Goal: Task Accomplishment & Management: Use online tool/utility

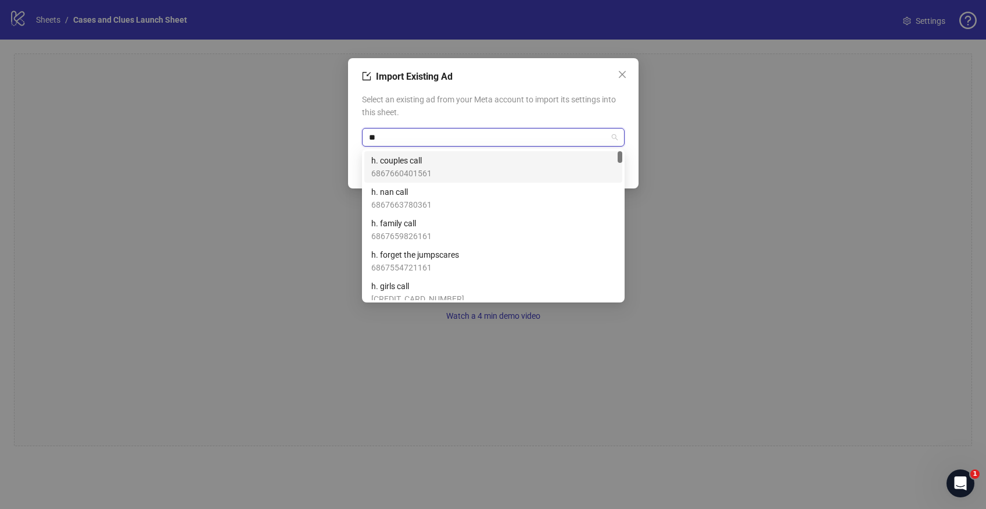
type input "***"
click at [432, 160] on span "CAP v2 [DATE] problem 4" at bounding box center [416, 160] width 90 height 13
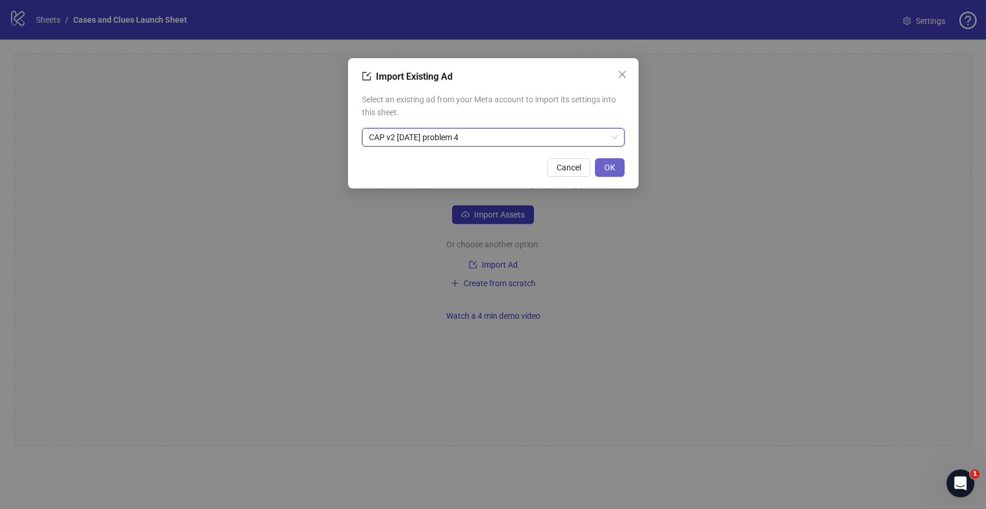
click at [591, 169] on div "Cancel OK" at bounding box center [493, 167] width 263 height 19
click at [611, 162] on button "OK" at bounding box center [610, 167] width 30 height 19
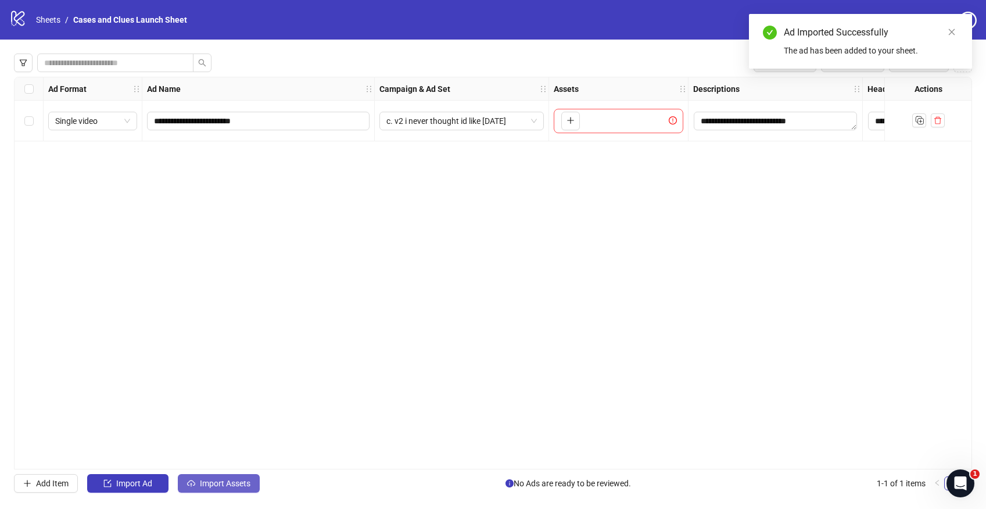
click at [203, 483] on span "Import Assets" at bounding box center [225, 482] width 51 height 9
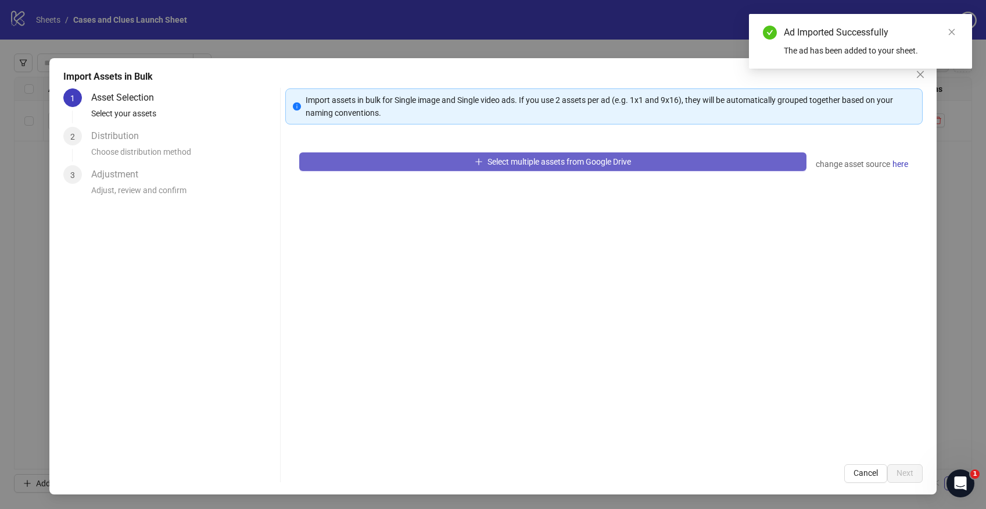
click at [475, 166] on span "button" at bounding box center [479, 161] width 8 height 9
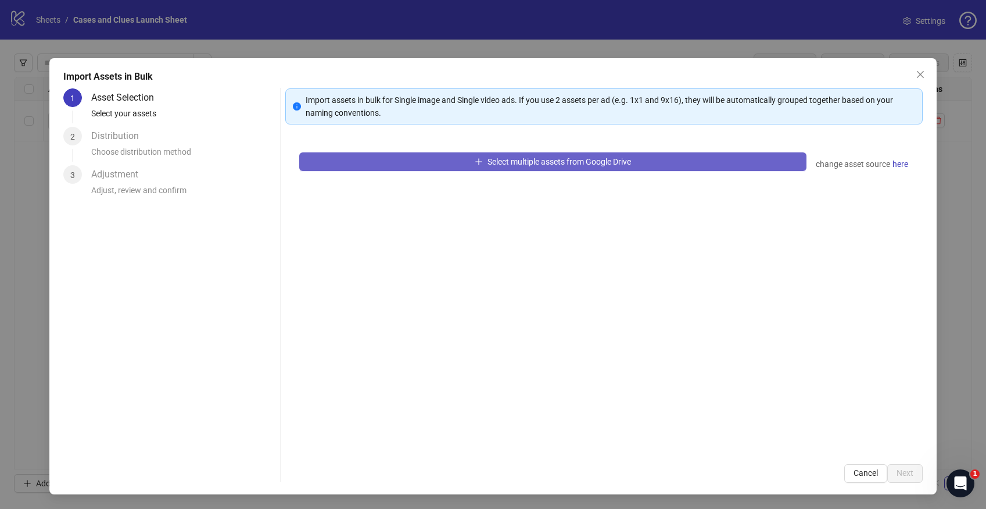
click at [503, 162] on span "Select multiple assets from Google Drive" at bounding box center [560, 161] width 144 height 9
click at [511, 164] on span "Select multiple assets from Google Drive" at bounding box center [560, 161] width 144 height 9
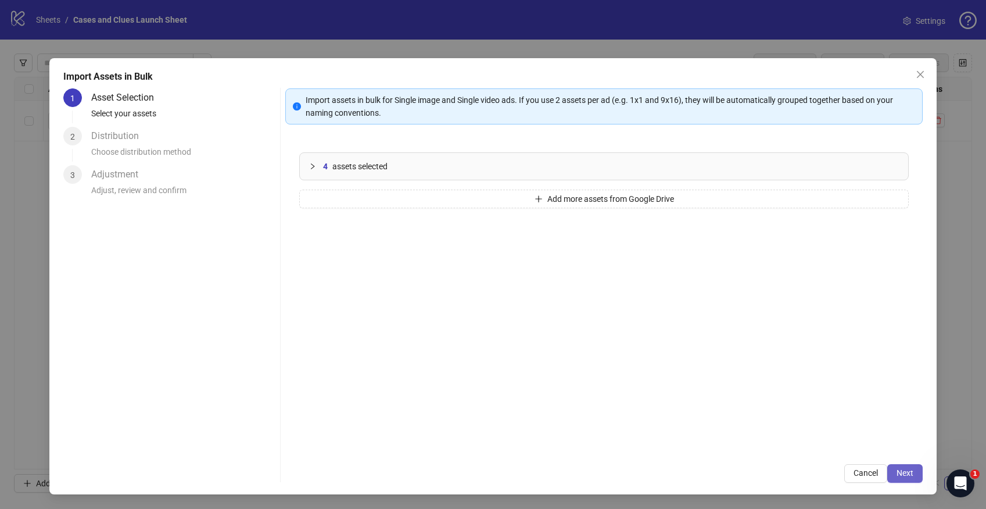
click at [899, 477] on button "Next" at bounding box center [905, 473] width 35 height 19
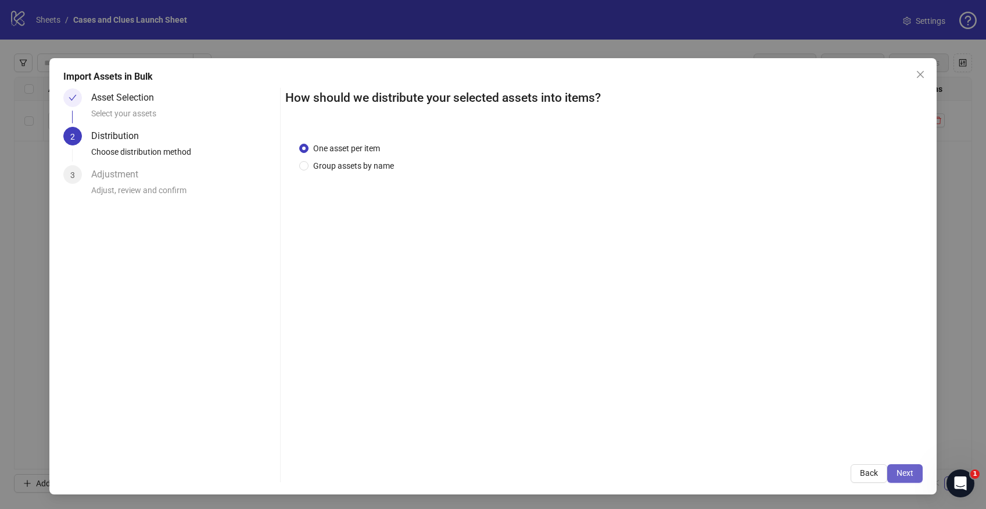
click at [905, 466] on button "Next" at bounding box center [905, 473] width 35 height 19
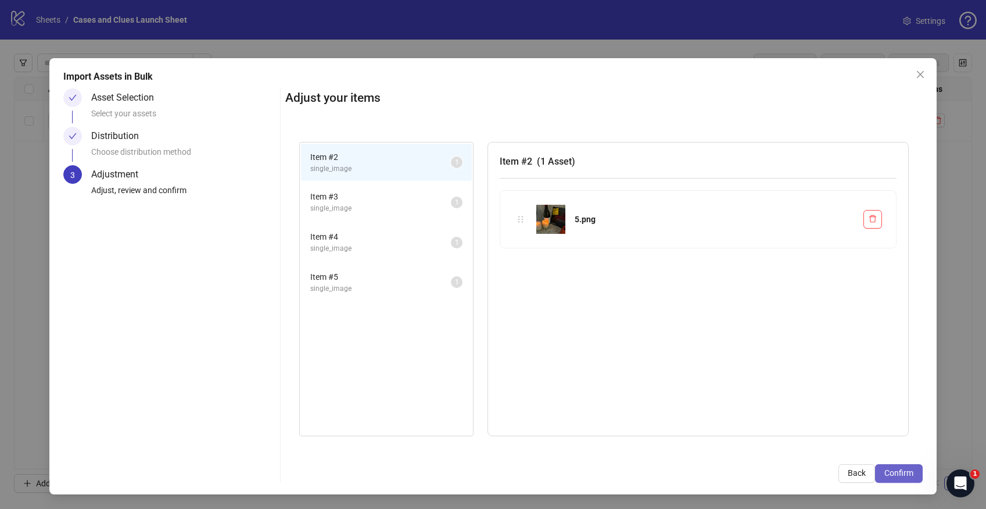
click at [911, 478] on button "Confirm" at bounding box center [899, 473] width 48 height 19
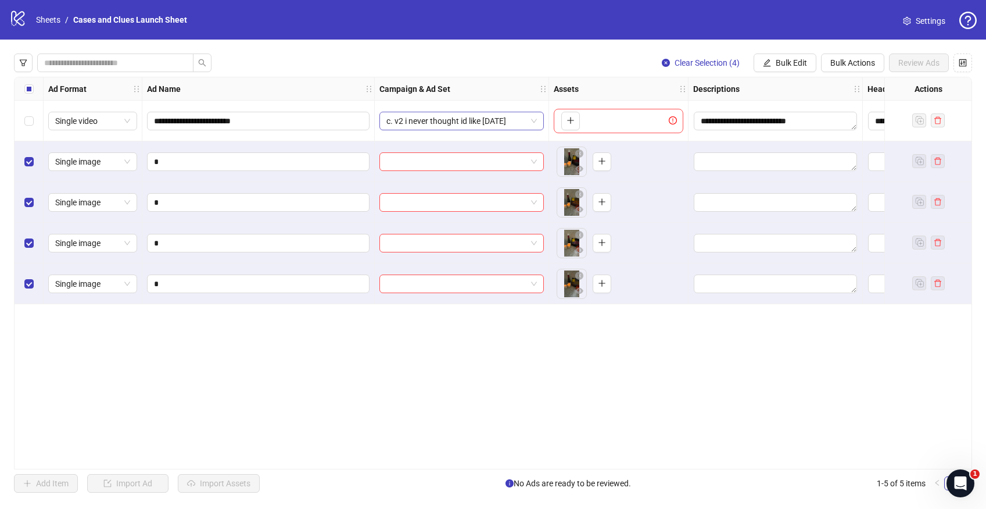
click at [535, 120] on span "c. v2 i never thought id like [DATE]" at bounding box center [462, 120] width 151 height 17
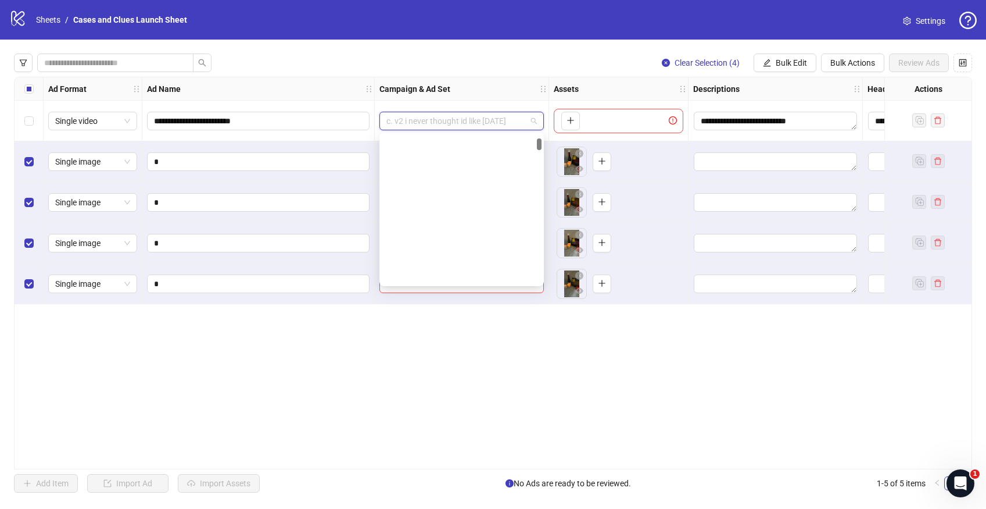
scroll to position [237, 0]
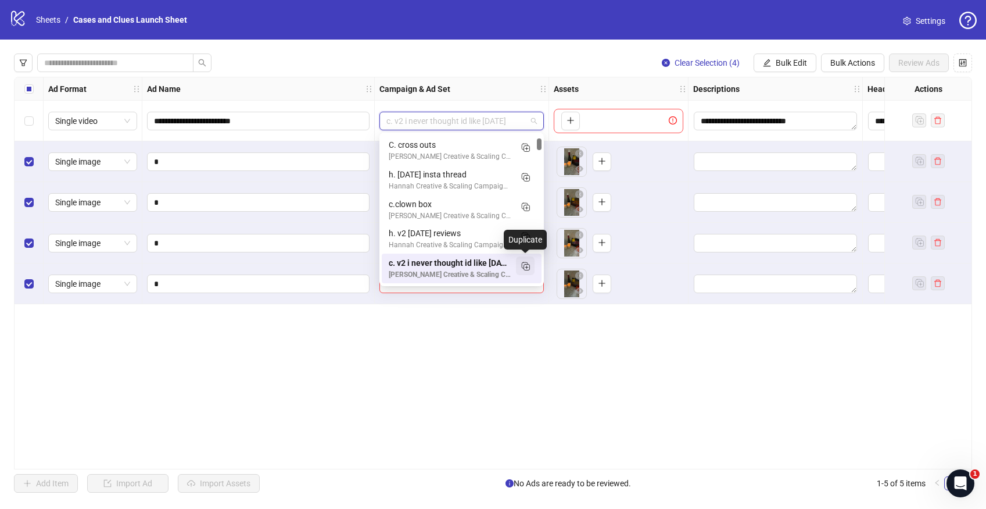
click at [522, 269] on icon "Duplicate" at bounding box center [526, 266] width 12 height 12
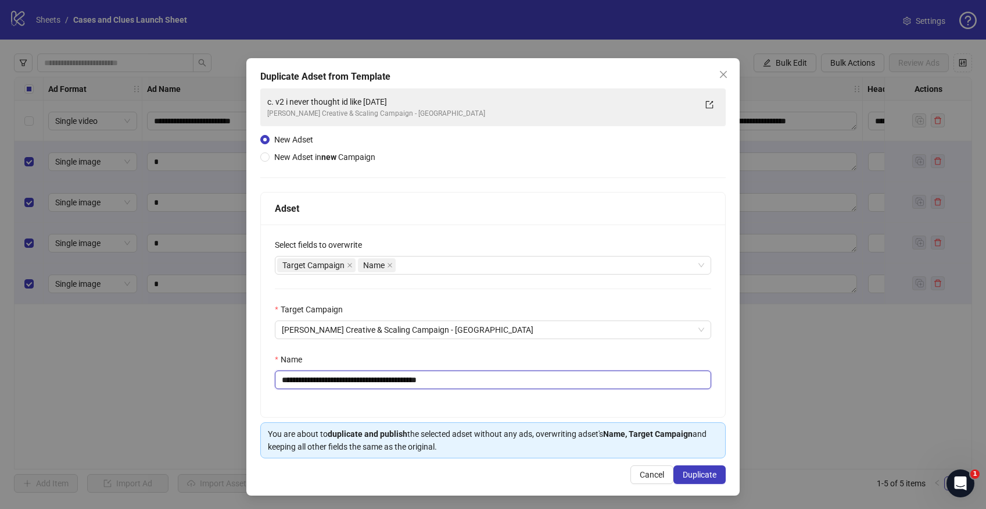
drag, startPoint x: 471, startPoint y: 380, endPoint x: 290, endPoint y: 384, distance: 180.8
click at [290, 384] on input "**********" at bounding box center [493, 379] width 437 height 19
type input "**********"
click at [693, 471] on span "Duplicate" at bounding box center [700, 474] width 34 height 9
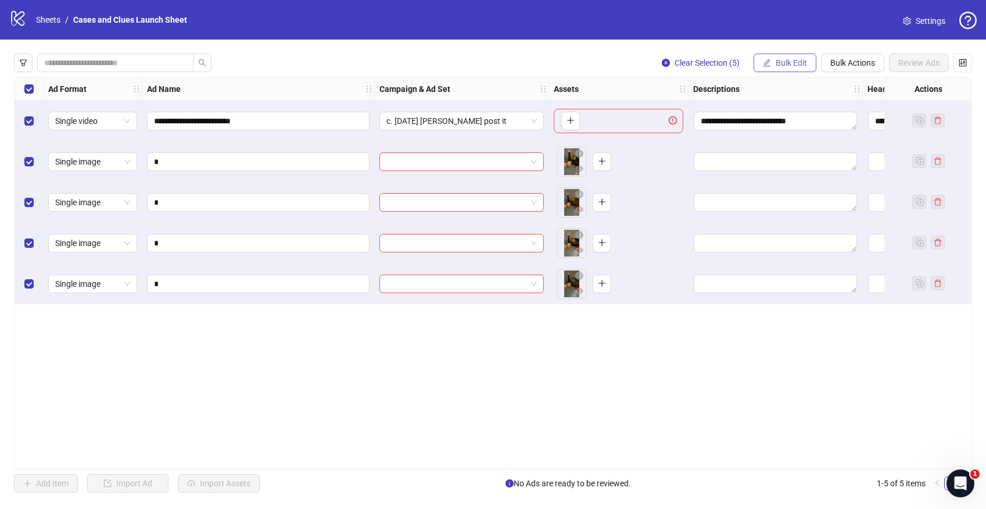
click at [786, 59] on span "Bulk Edit" at bounding box center [791, 62] width 31 height 9
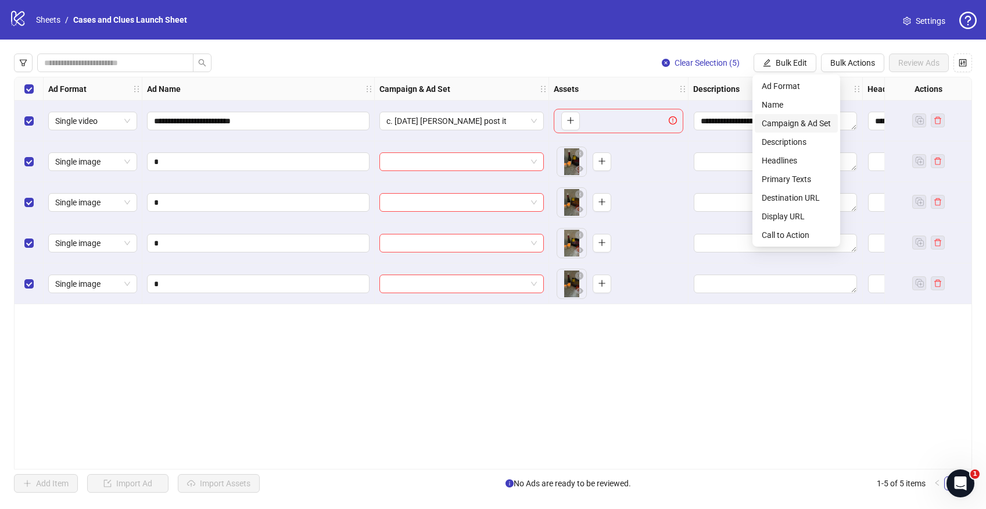
click at [777, 126] on span "Campaign & Ad Set" at bounding box center [796, 123] width 69 height 13
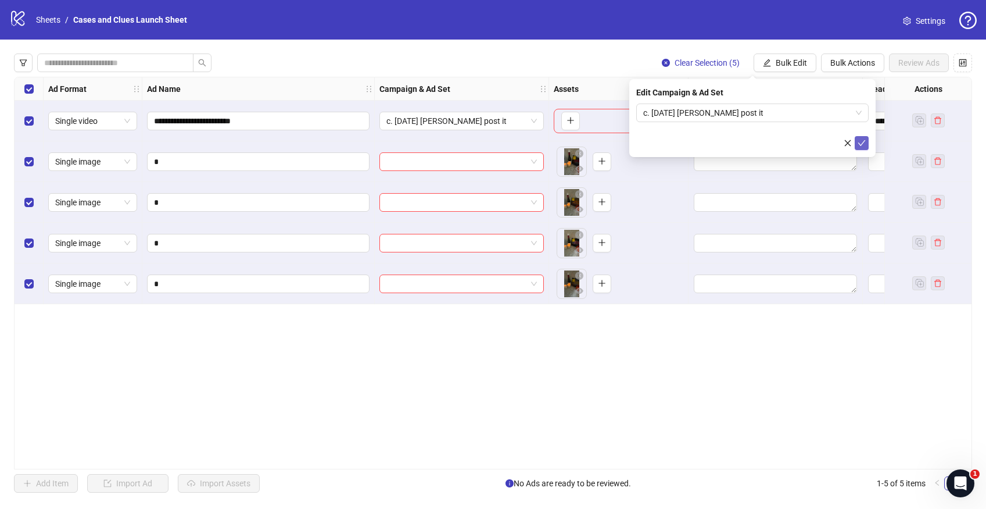
click at [861, 143] on icon "check" at bounding box center [862, 143] width 8 height 8
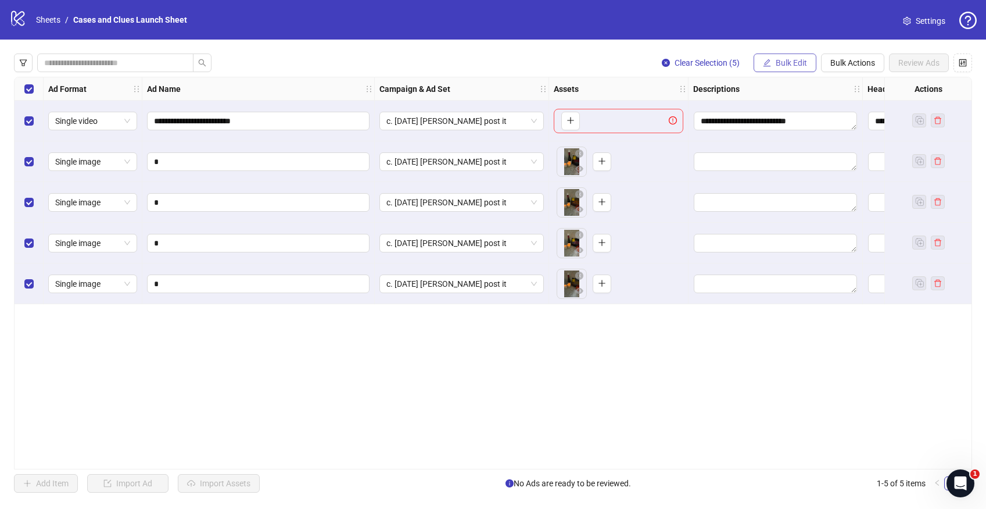
click at [792, 64] on span "Bulk Edit" at bounding box center [791, 62] width 31 height 9
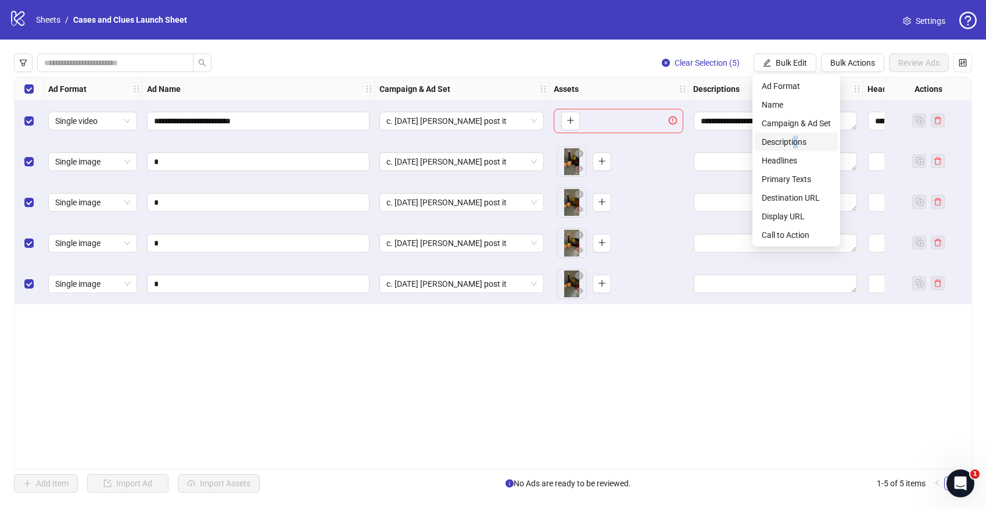
click at [797, 137] on span "Descriptions" at bounding box center [796, 141] width 69 height 13
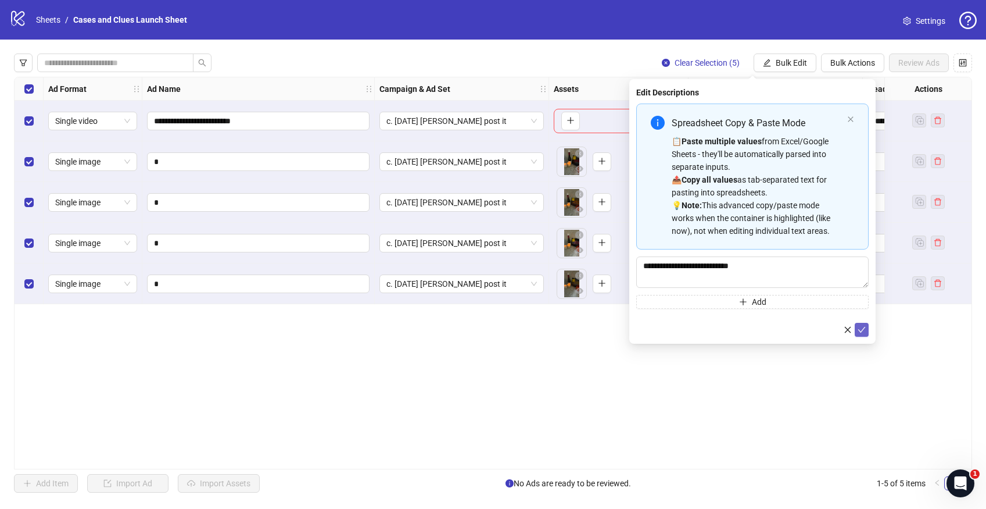
click at [865, 325] on icon "check" at bounding box center [862, 329] width 8 height 8
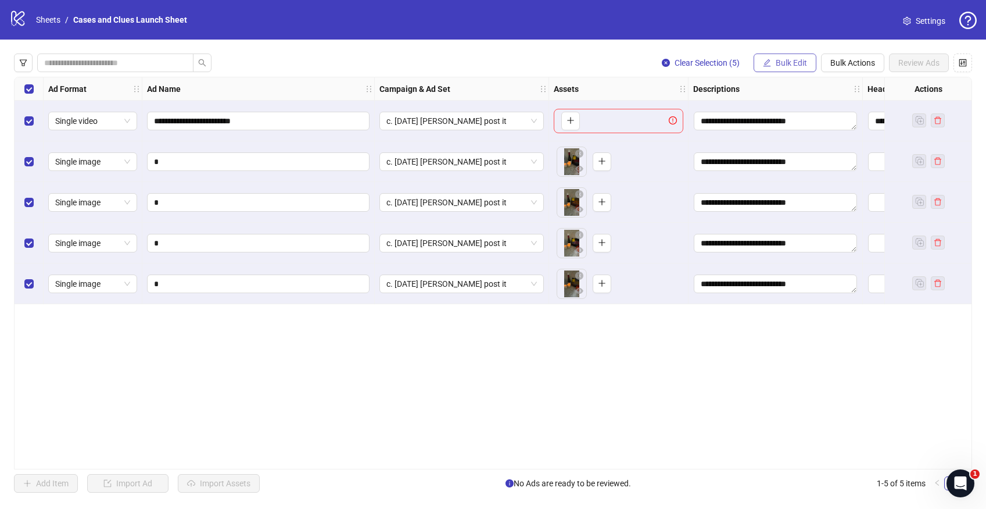
click at [777, 55] on button "Bulk Edit" at bounding box center [785, 62] width 63 height 19
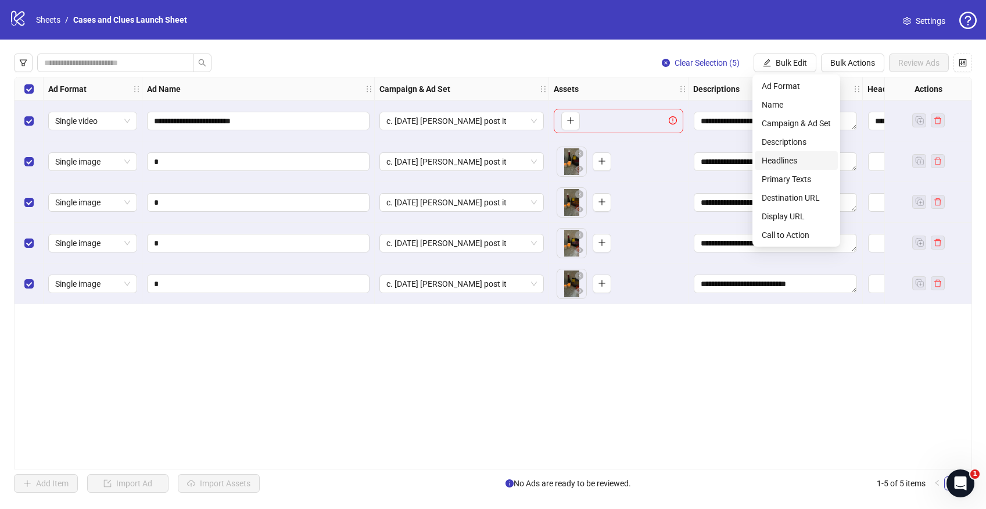
click at [781, 162] on span "Headlines" at bounding box center [796, 160] width 69 height 13
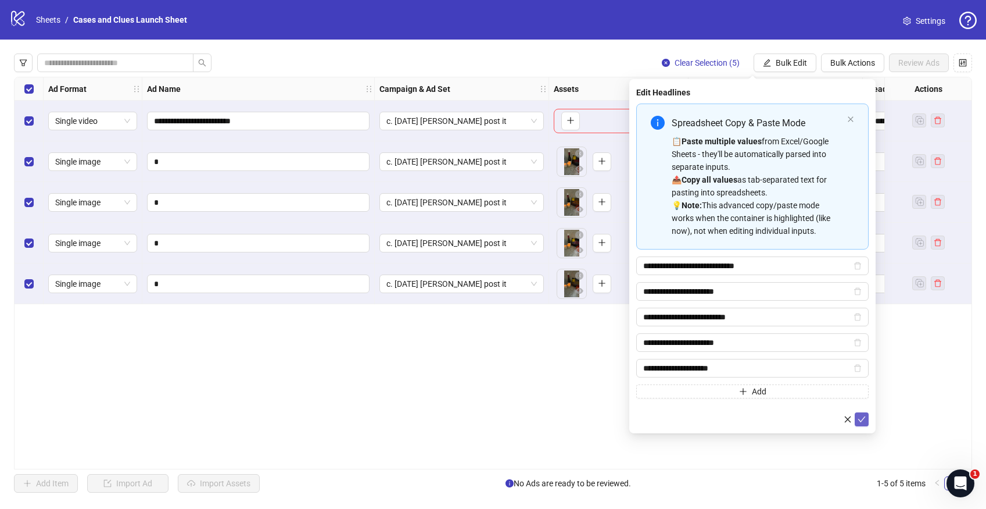
click at [864, 418] on icon "check" at bounding box center [862, 419] width 8 height 8
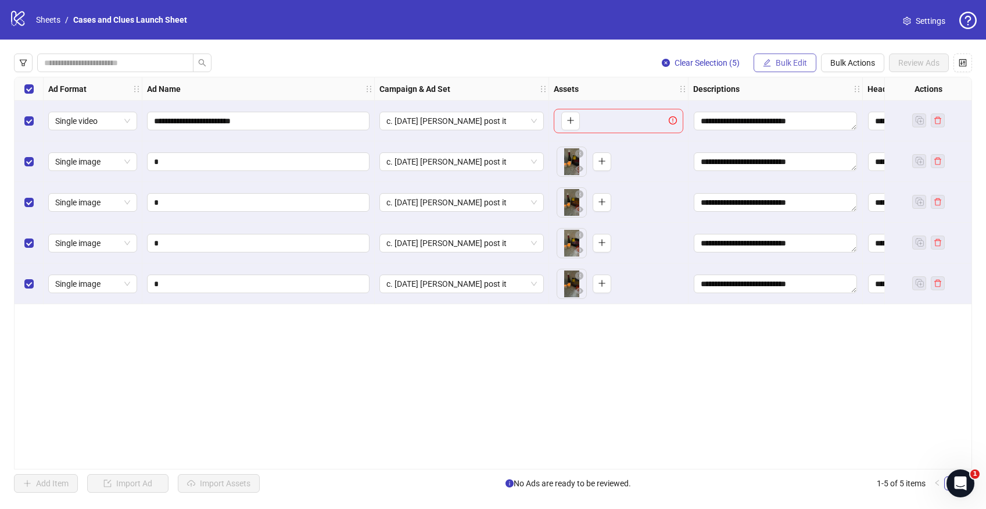
click at [792, 59] on span "Bulk Edit" at bounding box center [791, 62] width 31 height 9
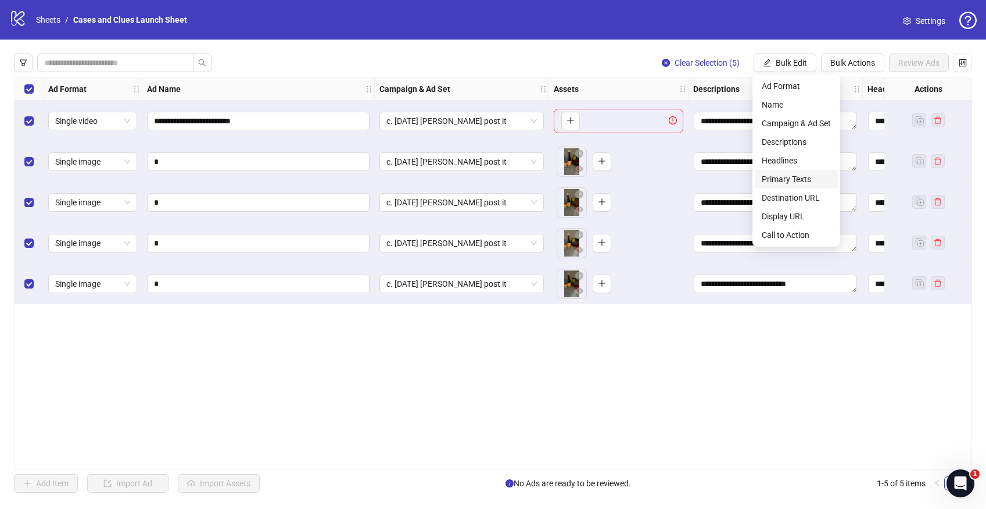
click at [792, 182] on span "Primary Texts" at bounding box center [796, 179] width 69 height 13
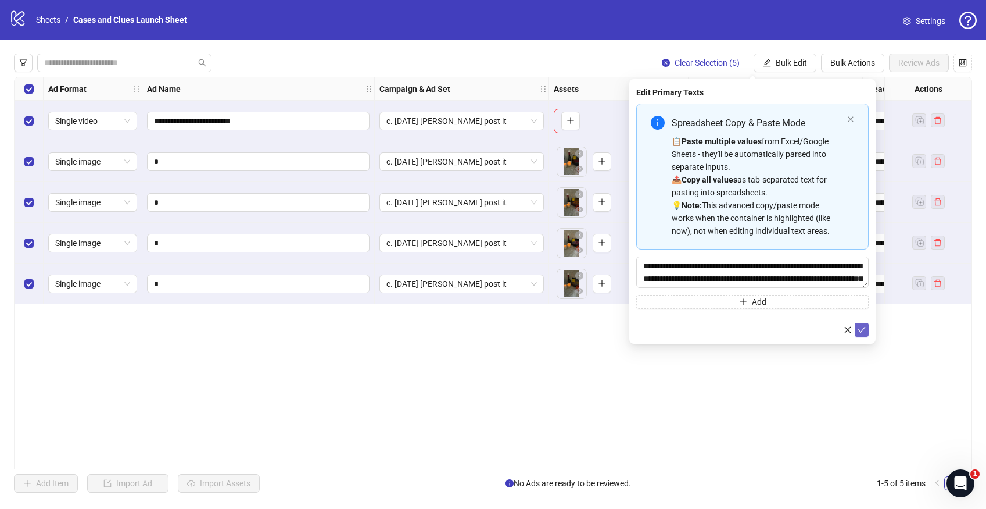
click at [865, 331] on icon "check" at bounding box center [862, 329] width 8 height 8
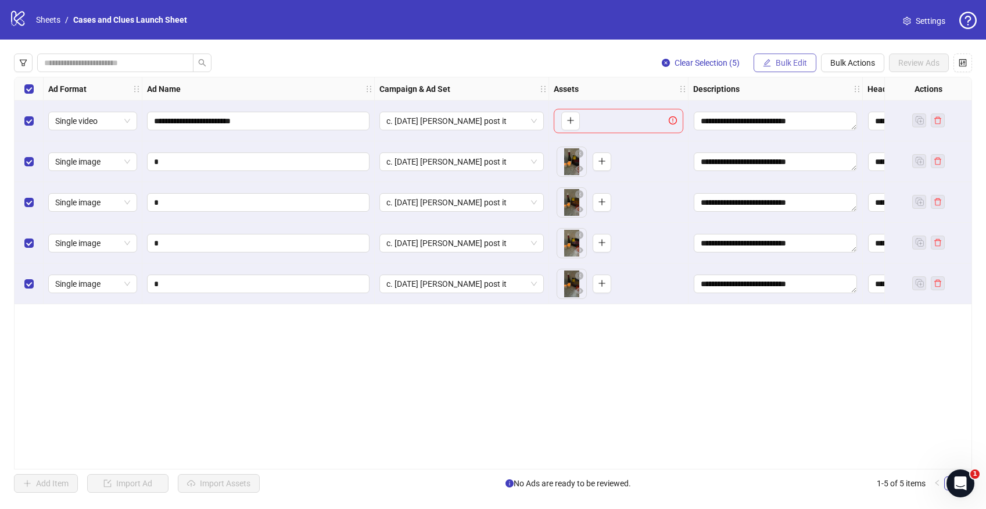
click at [781, 55] on button "Bulk Edit" at bounding box center [785, 62] width 63 height 19
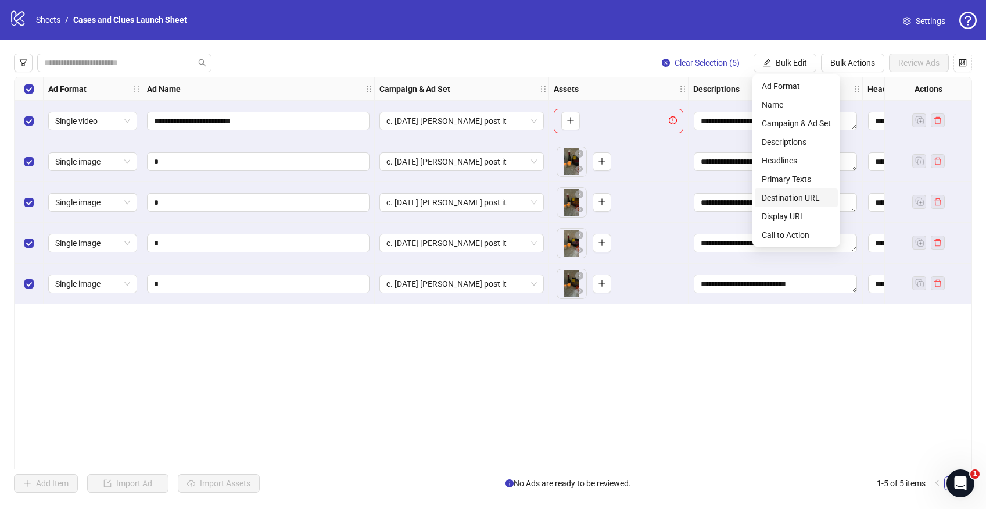
click at [801, 198] on span "Destination URL" at bounding box center [796, 197] width 69 height 13
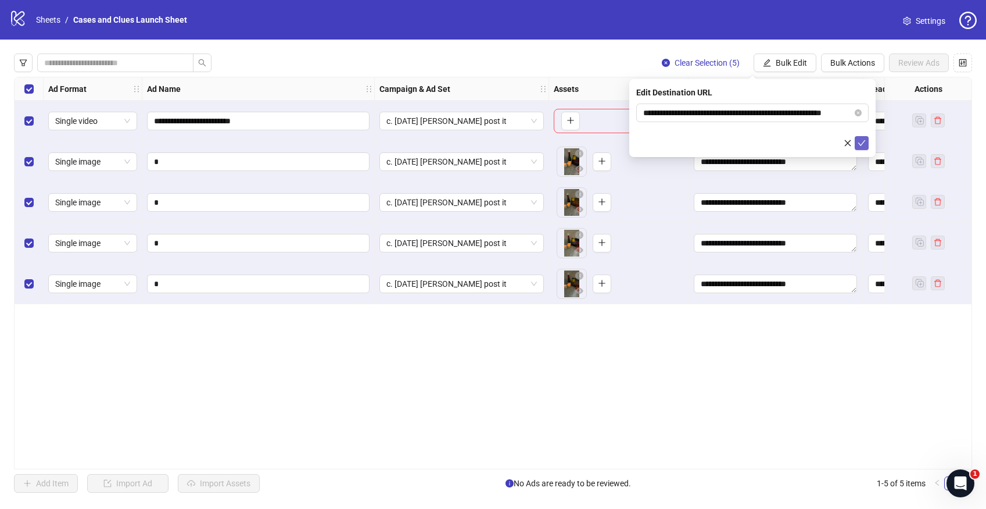
click at [859, 144] on icon "check" at bounding box center [862, 143] width 8 height 6
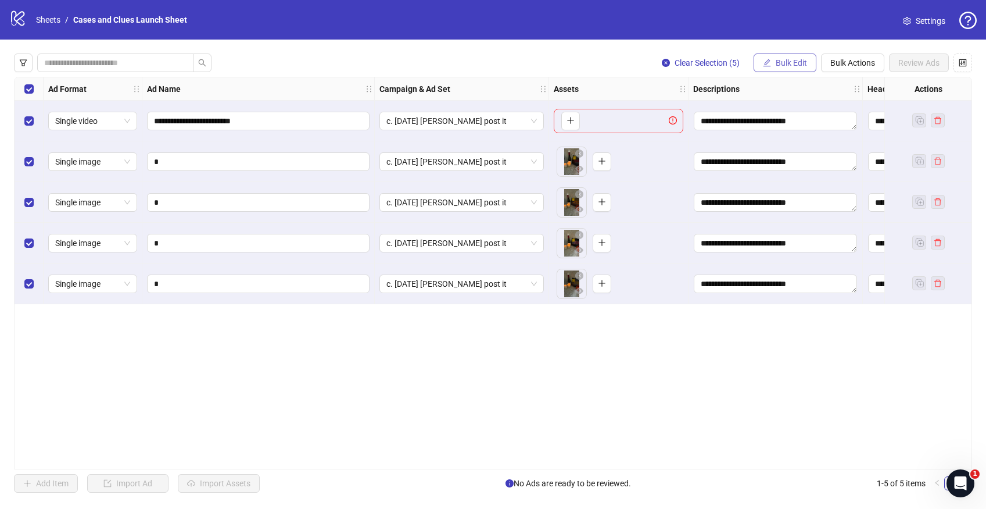
click at [784, 63] on span "Bulk Edit" at bounding box center [791, 62] width 31 height 9
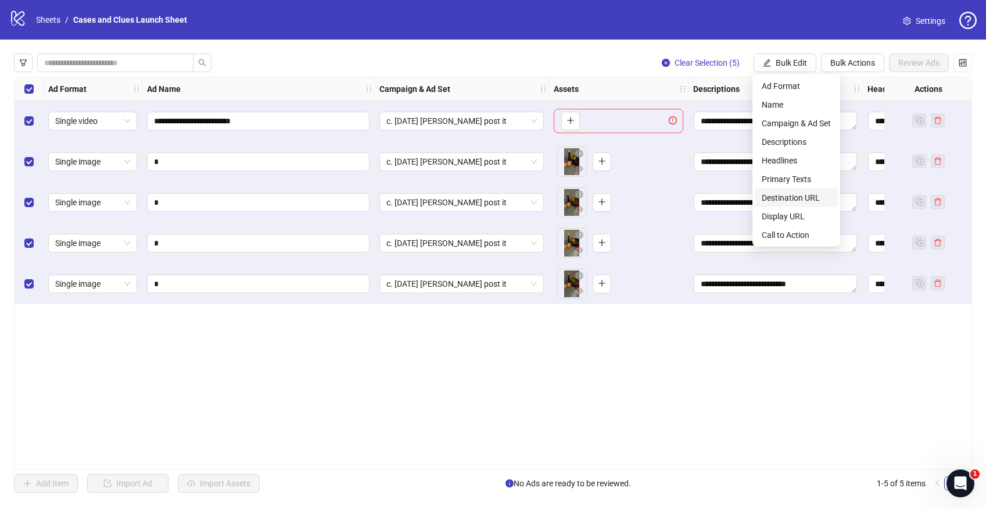
click at [792, 196] on span "Destination URL" at bounding box center [796, 197] width 69 height 13
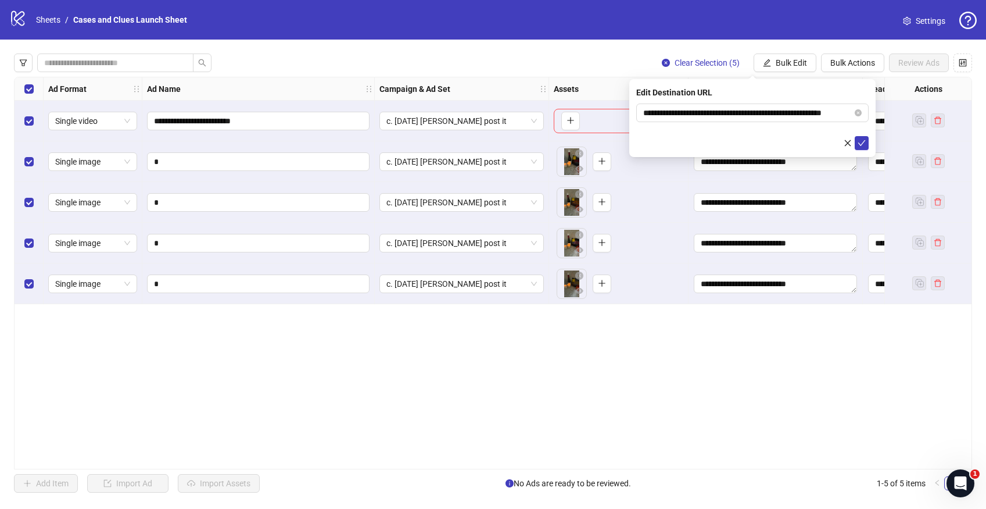
click at [869, 144] on div "**********" at bounding box center [752, 118] width 246 height 78
click at [867, 144] on button "submit" at bounding box center [862, 143] width 14 height 14
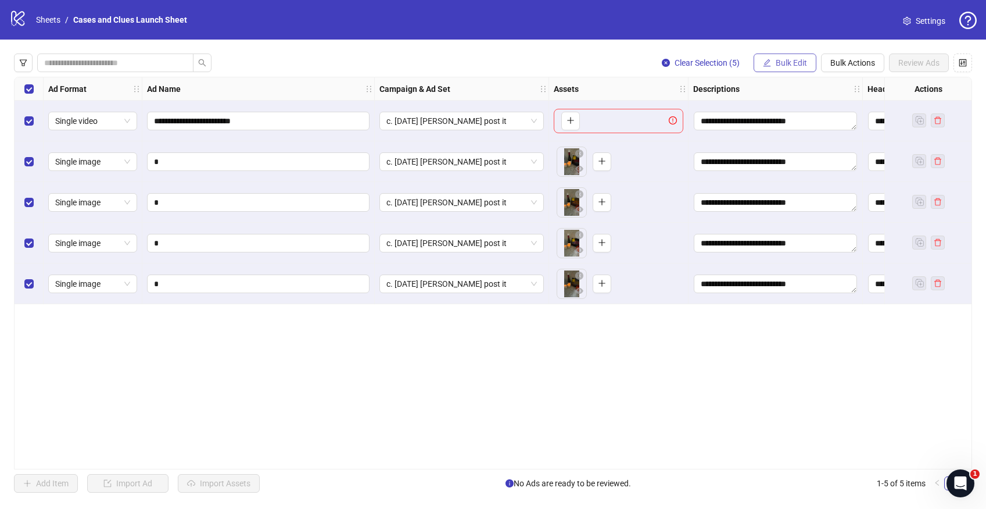
click at [793, 65] on span "Bulk Edit" at bounding box center [791, 62] width 31 height 9
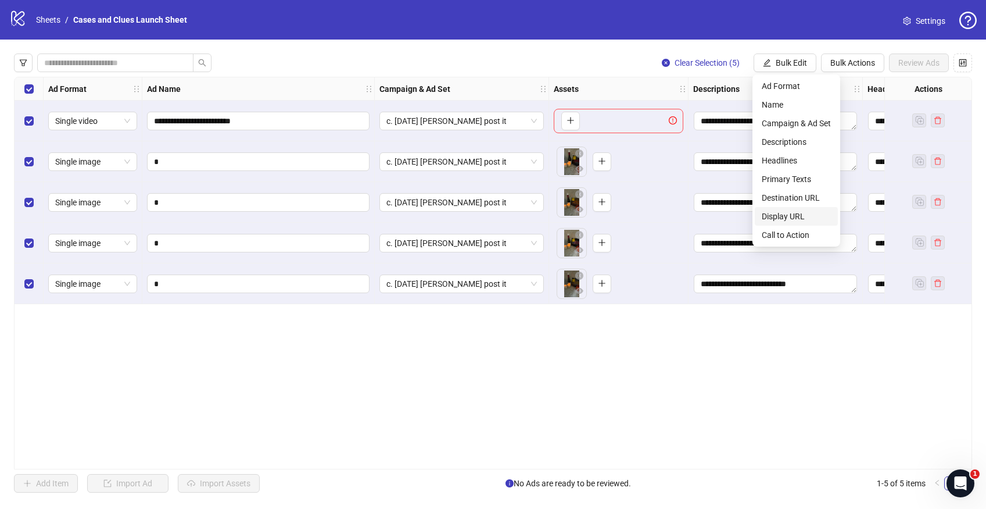
click at [792, 220] on span "Display URL" at bounding box center [796, 216] width 69 height 13
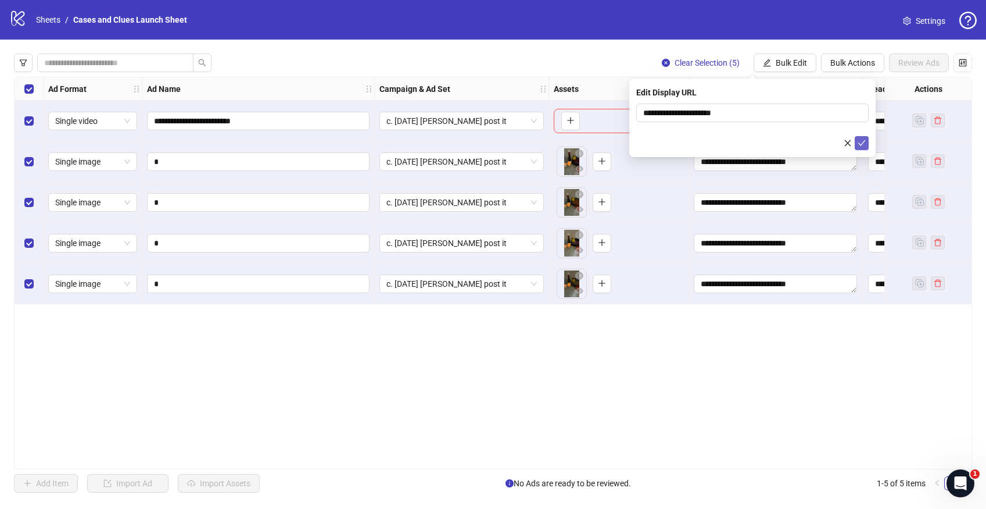
click at [858, 138] on span "submit" at bounding box center [862, 142] width 8 height 9
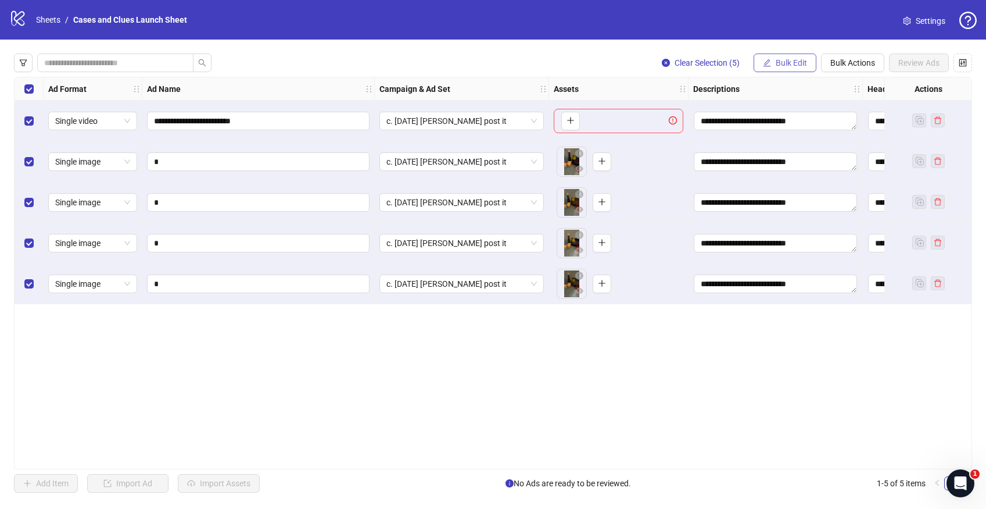
click at [784, 62] on span "Bulk Edit" at bounding box center [791, 62] width 31 height 9
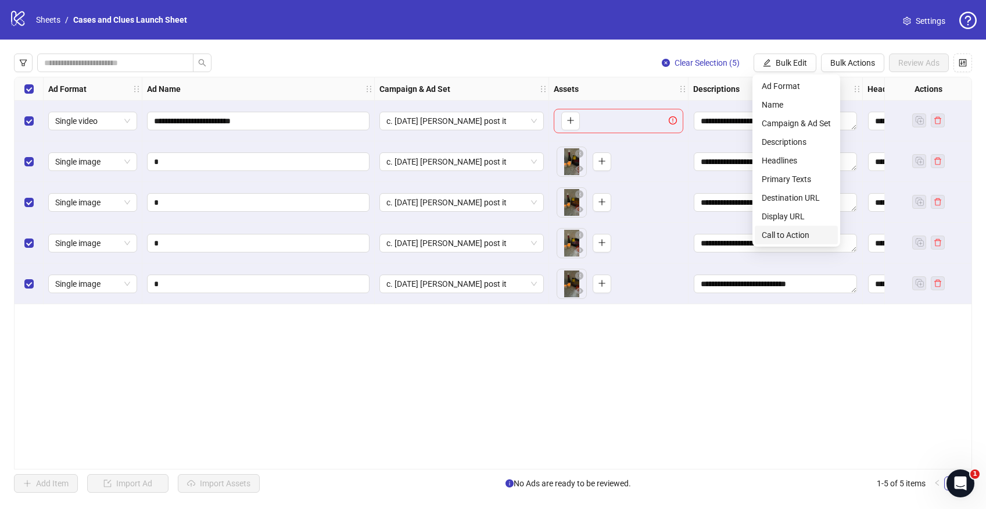
click at [787, 237] on span "Call to Action" at bounding box center [796, 234] width 69 height 13
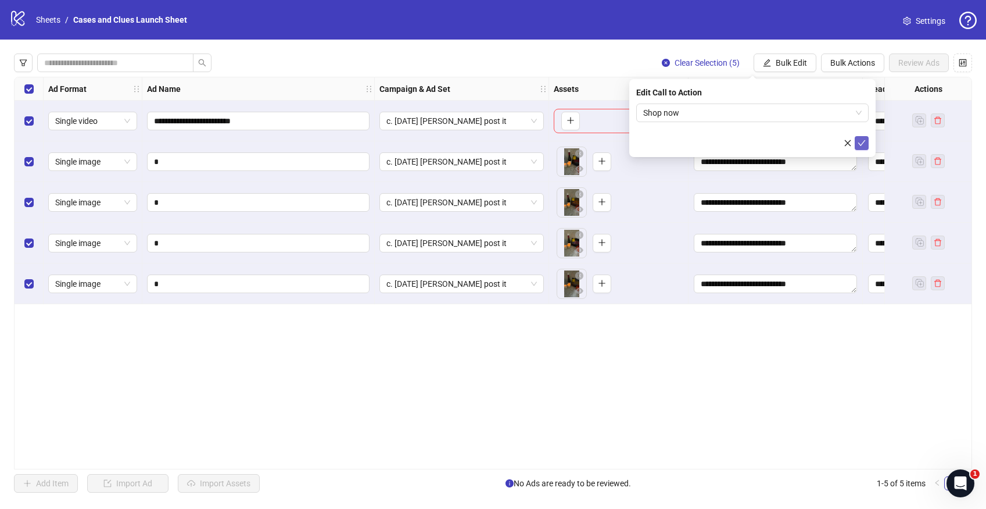
click at [867, 142] on button "submit" at bounding box center [862, 143] width 14 height 14
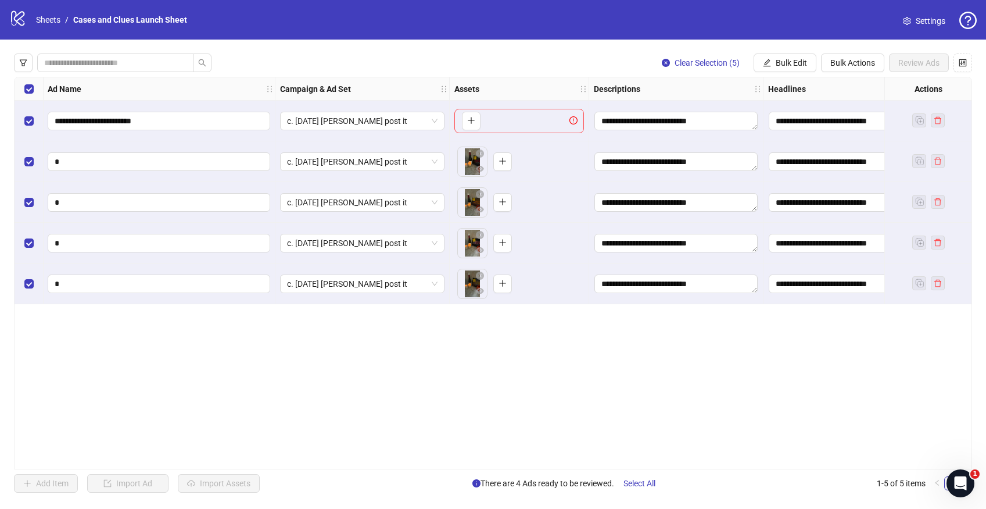
scroll to position [0, 0]
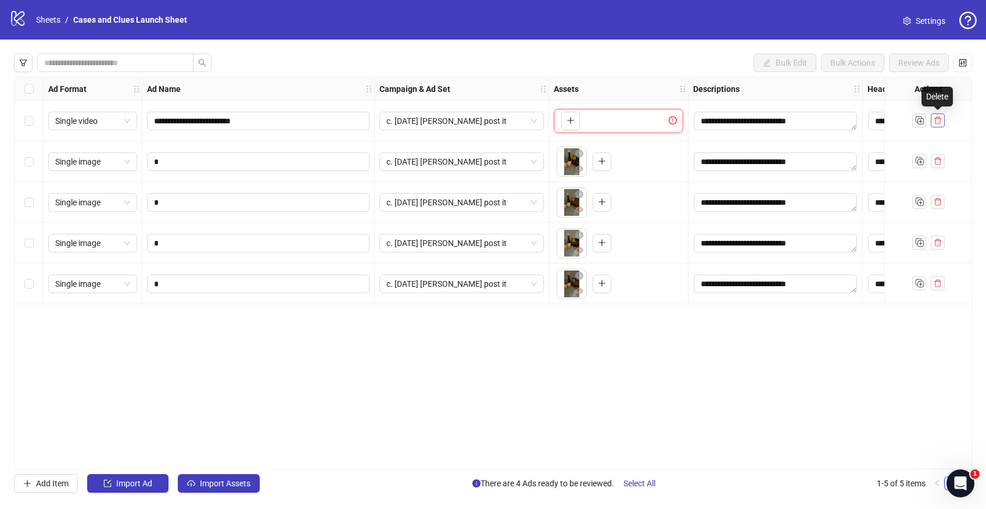
click at [935, 121] on icon "delete" at bounding box center [938, 121] width 7 height 8
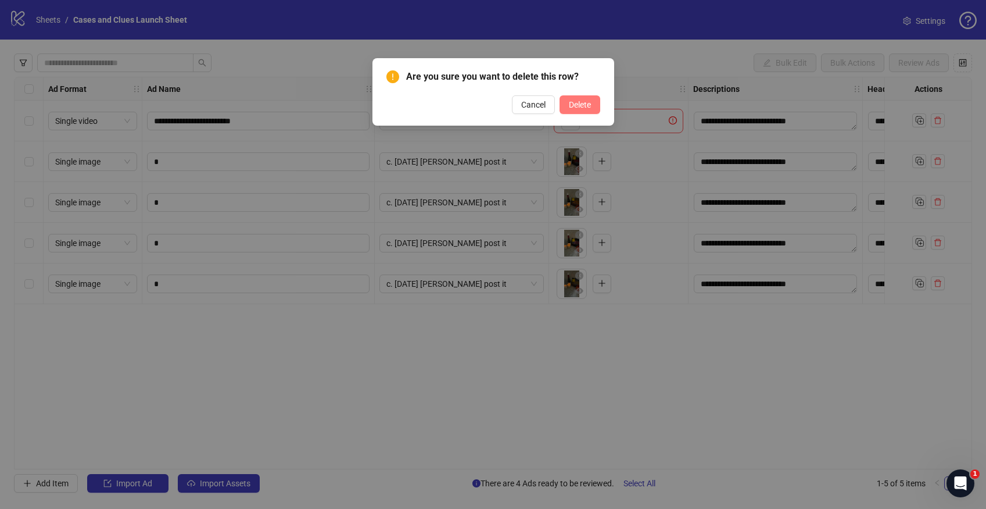
click at [589, 106] on span "Delete" at bounding box center [580, 104] width 22 height 9
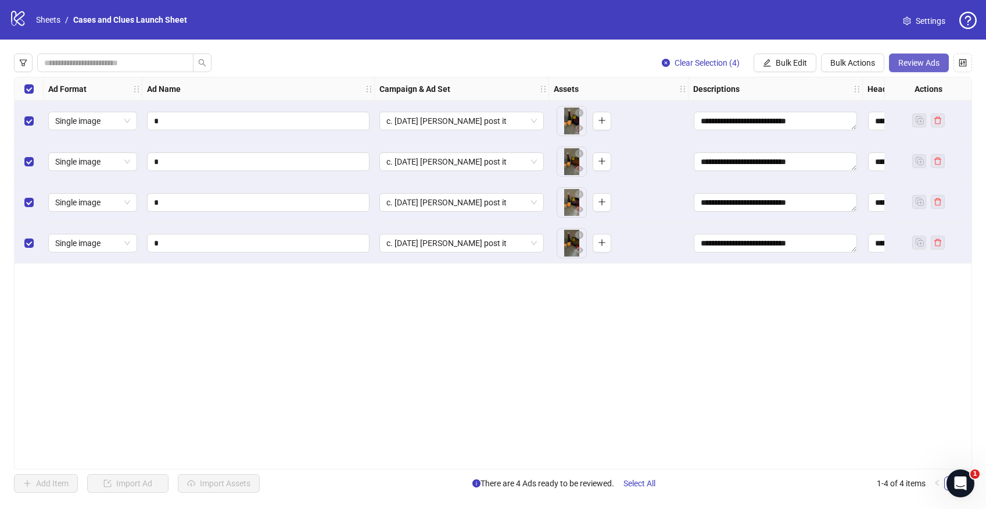
click at [915, 62] on span "Review Ads" at bounding box center [919, 62] width 41 height 9
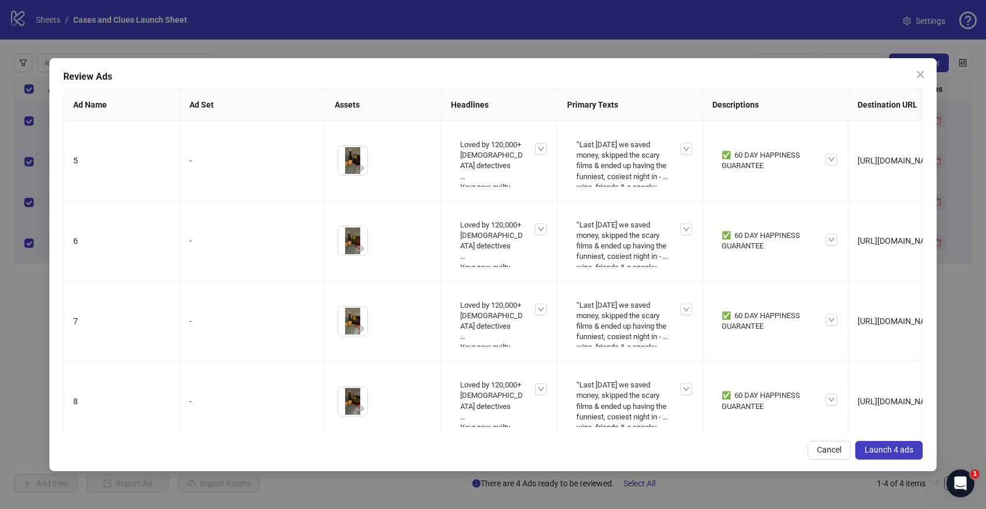
click at [885, 458] on button "Launch 4 ads" at bounding box center [889, 450] width 67 height 19
